Goal: Transaction & Acquisition: Purchase product/service

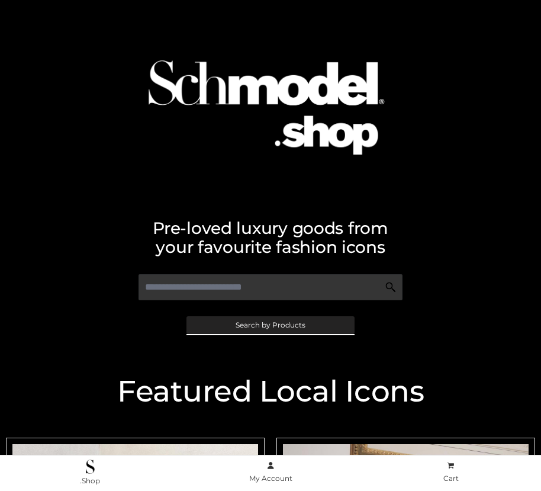
click at [270, 324] on span "Search by Products" at bounding box center [271, 325] width 70 height 7
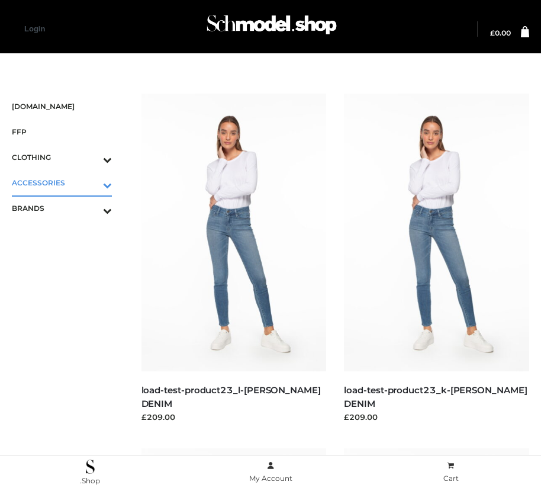
click at [91, 182] on icon "Toggle Submenu" at bounding box center [45, 185] width 133 height 14
click at [68, 233] on span "JEWELRY" at bounding box center [68, 234] width 88 height 14
click at [91, 259] on icon "Toggle Submenu" at bounding box center [45, 262] width 133 height 14
click at [68, 234] on span "OPP SWIMWEAR" at bounding box center [68, 234] width 88 height 14
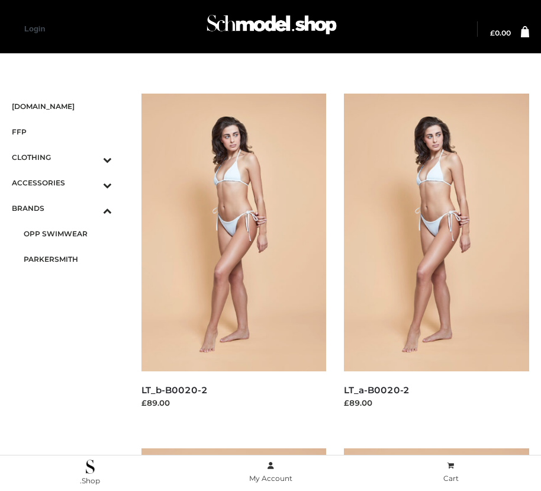
scroll to position [998, 0]
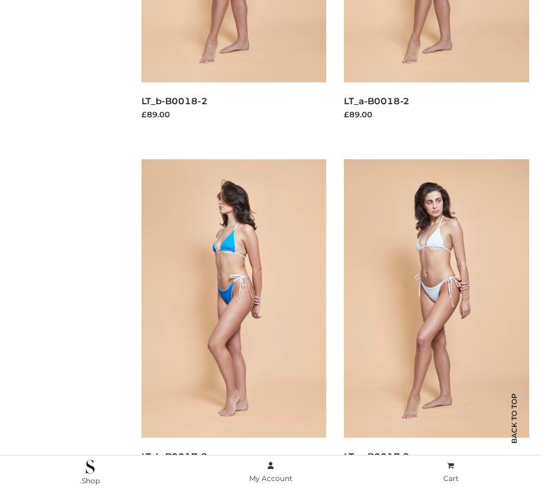
click at [233, 324] on img at bounding box center [234, 298] width 185 height 278
